Goal: Information Seeking & Learning: Learn about a topic

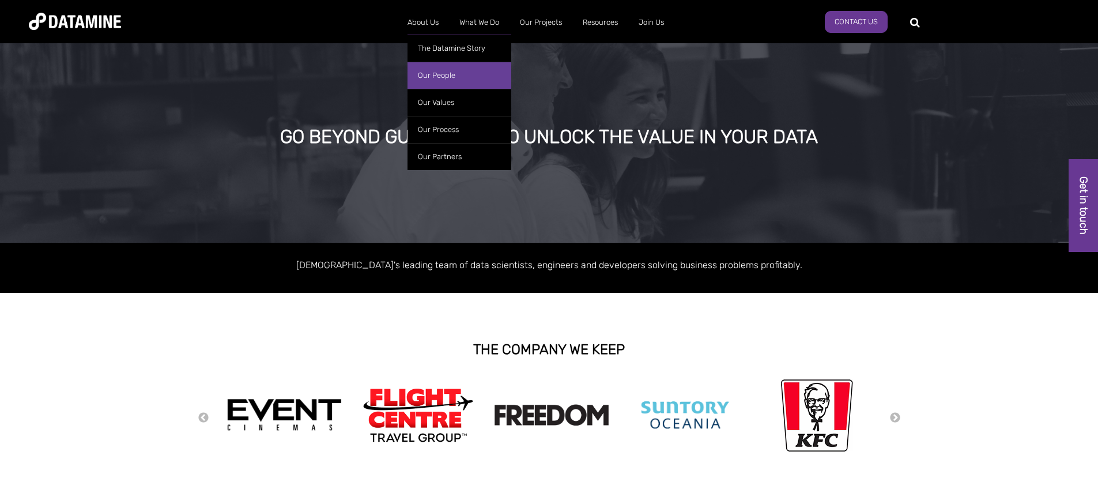
click at [445, 73] on link "Our People" at bounding box center [459, 75] width 104 height 27
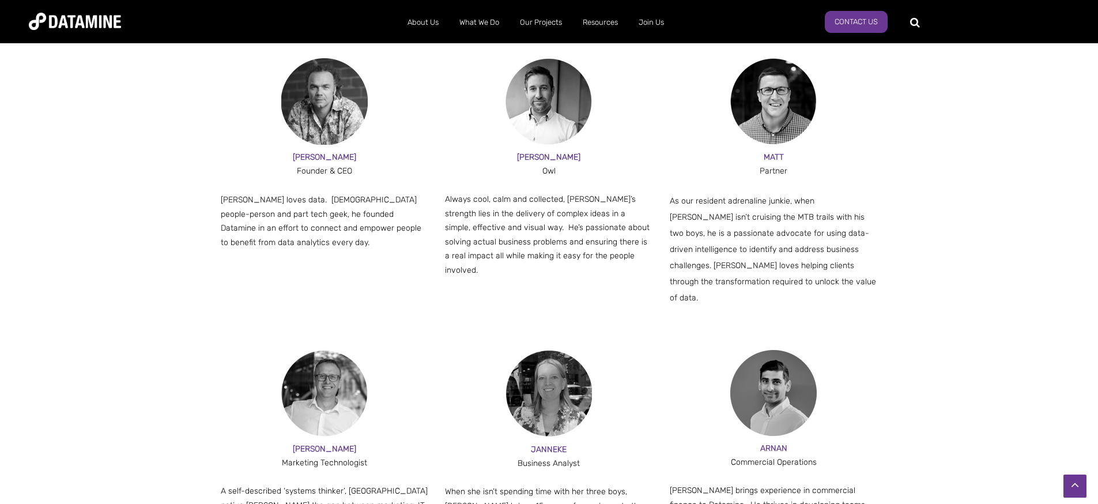
scroll to position [671, 0]
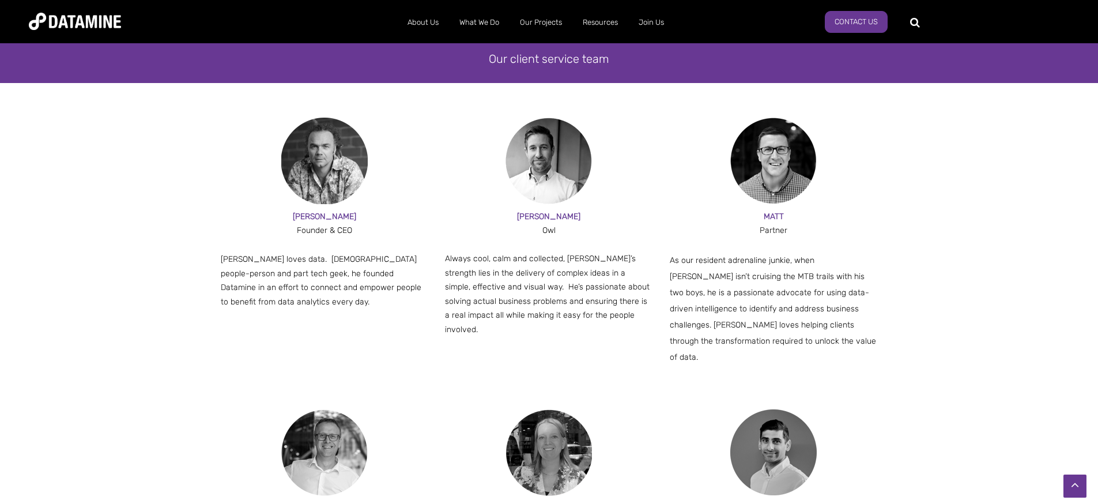
click at [335, 170] on img at bounding box center [324, 161] width 86 height 86
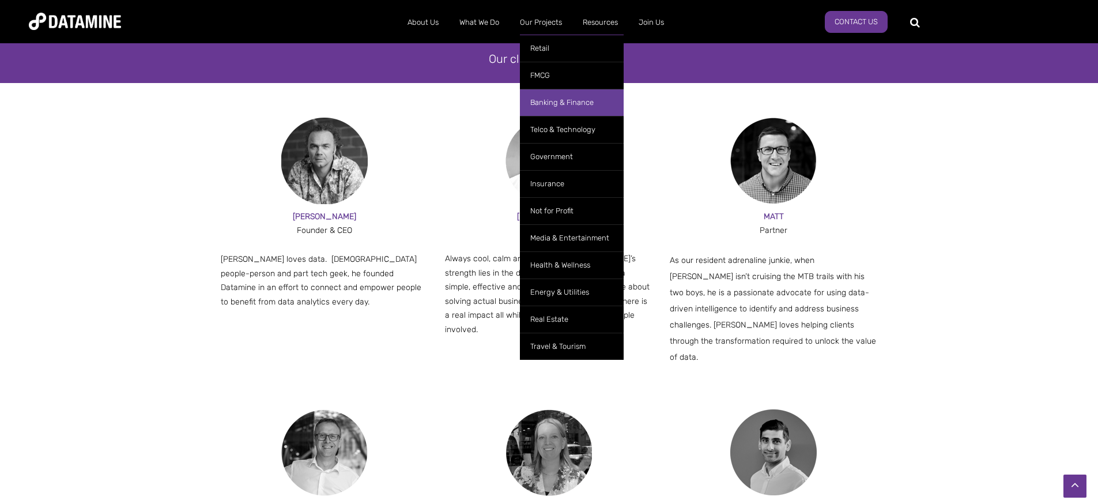
click at [559, 101] on link "Banking & Finance" at bounding box center [572, 102] width 104 height 27
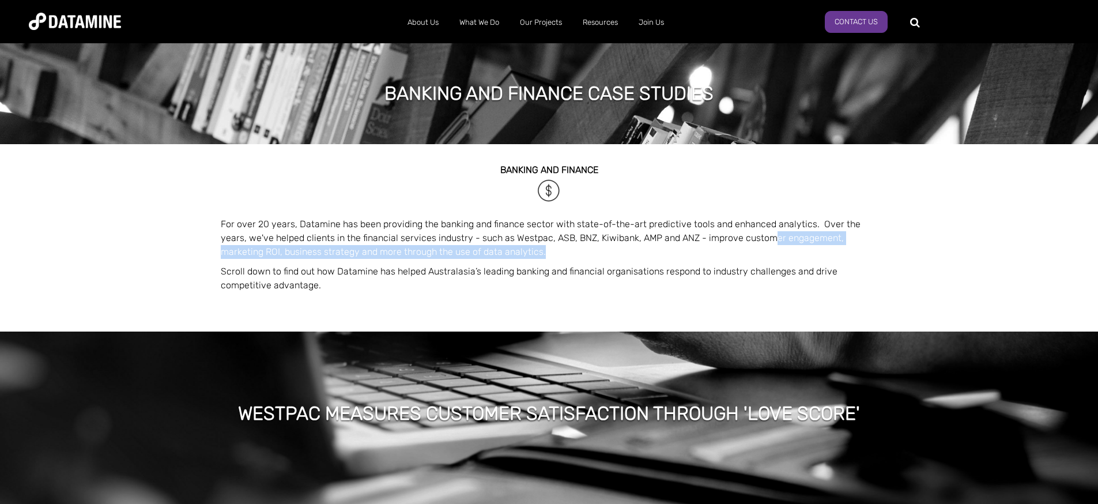
drag, startPoint x: 745, startPoint y: 242, endPoint x: 491, endPoint y: 254, distance: 254.4
click at [488, 254] on p "For over 20 years, Datamine has been providing the banking and finance sector w…" at bounding box center [549, 237] width 657 height 41
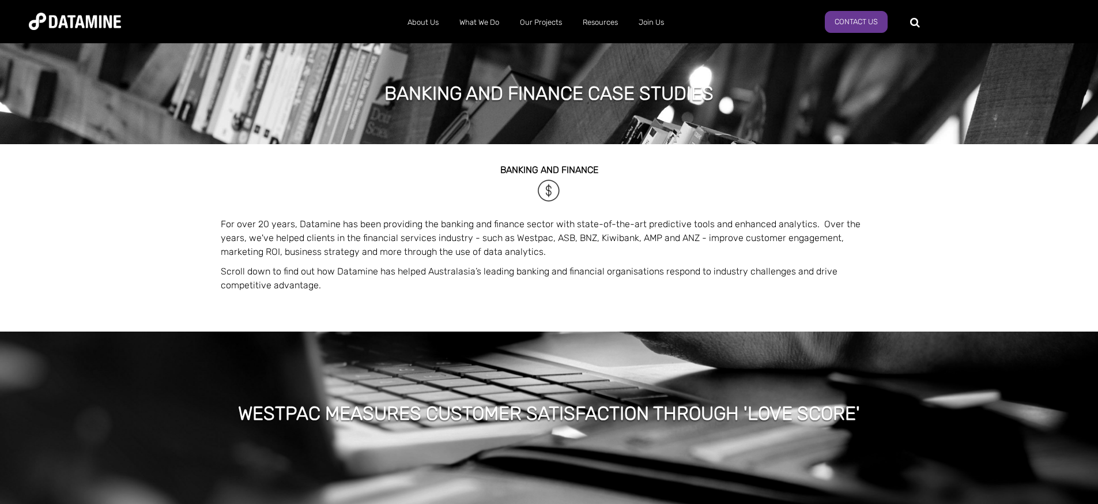
click at [570, 264] on div "BANKING and FINANCE For over 20 years, [PERSON_NAME] has been providing the ban…" at bounding box center [549, 235] width 657 height 182
click at [627, 222] on p "For over 20 years, Datamine has been providing the banking and finance sector w…" at bounding box center [549, 237] width 657 height 41
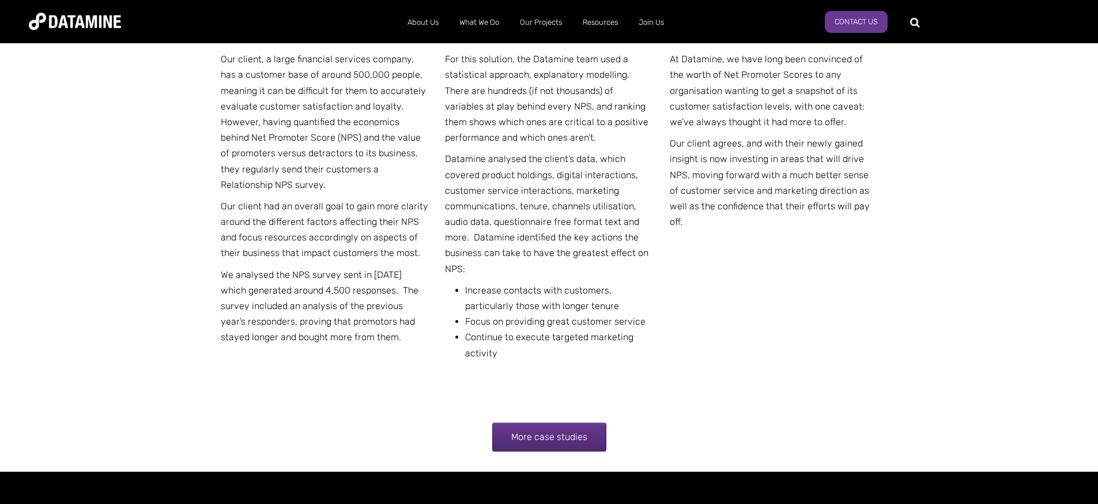
scroll to position [2314, 0]
